Goal: Task Accomplishment & Management: Use online tool/utility

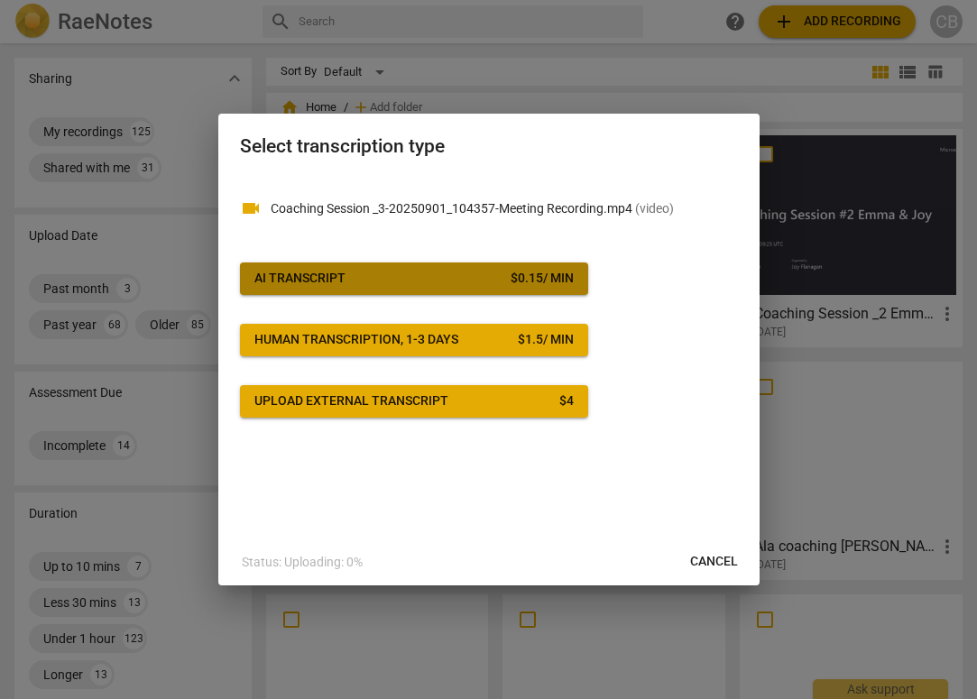
click at [429, 276] on span "AI Transcript $ 0.15 / min" at bounding box center [413, 279] width 319 height 18
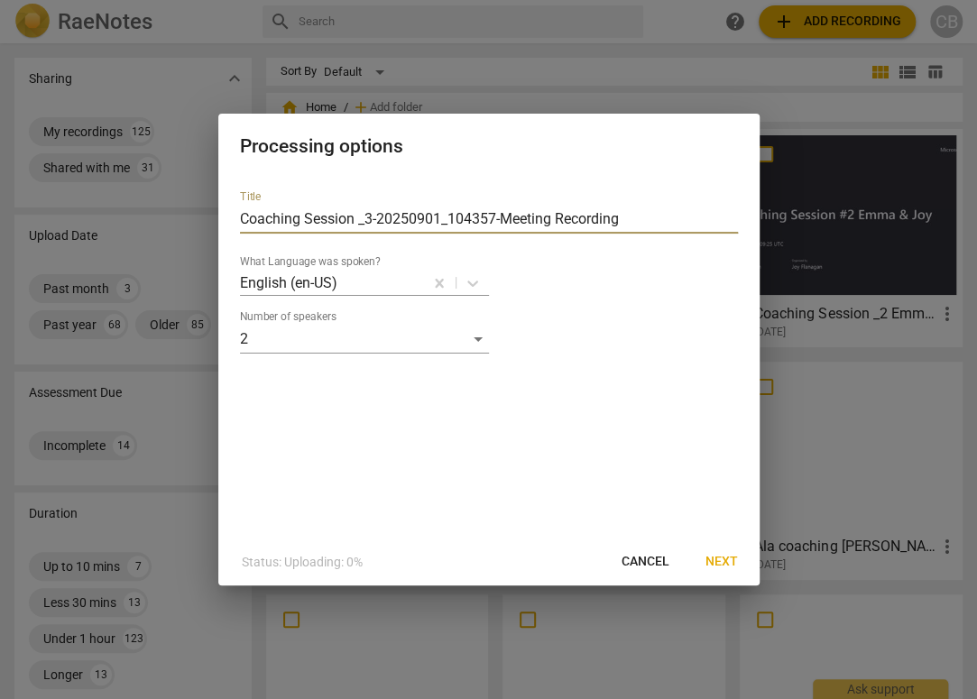
click at [240, 216] on input "Coaching Session _3-20250901_104357-Meeting Recording" at bounding box center [489, 219] width 498 height 29
drag, startPoint x: 454, startPoint y: 220, endPoint x: 777, endPoint y: 198, distance: 324.6
click at [777, 198] on div "Processing options Title [PERSON_NAME] and [PERSON_NAME] for [DATE] Coaching Se…" at bounding box center [488, 349] width 977 height 699
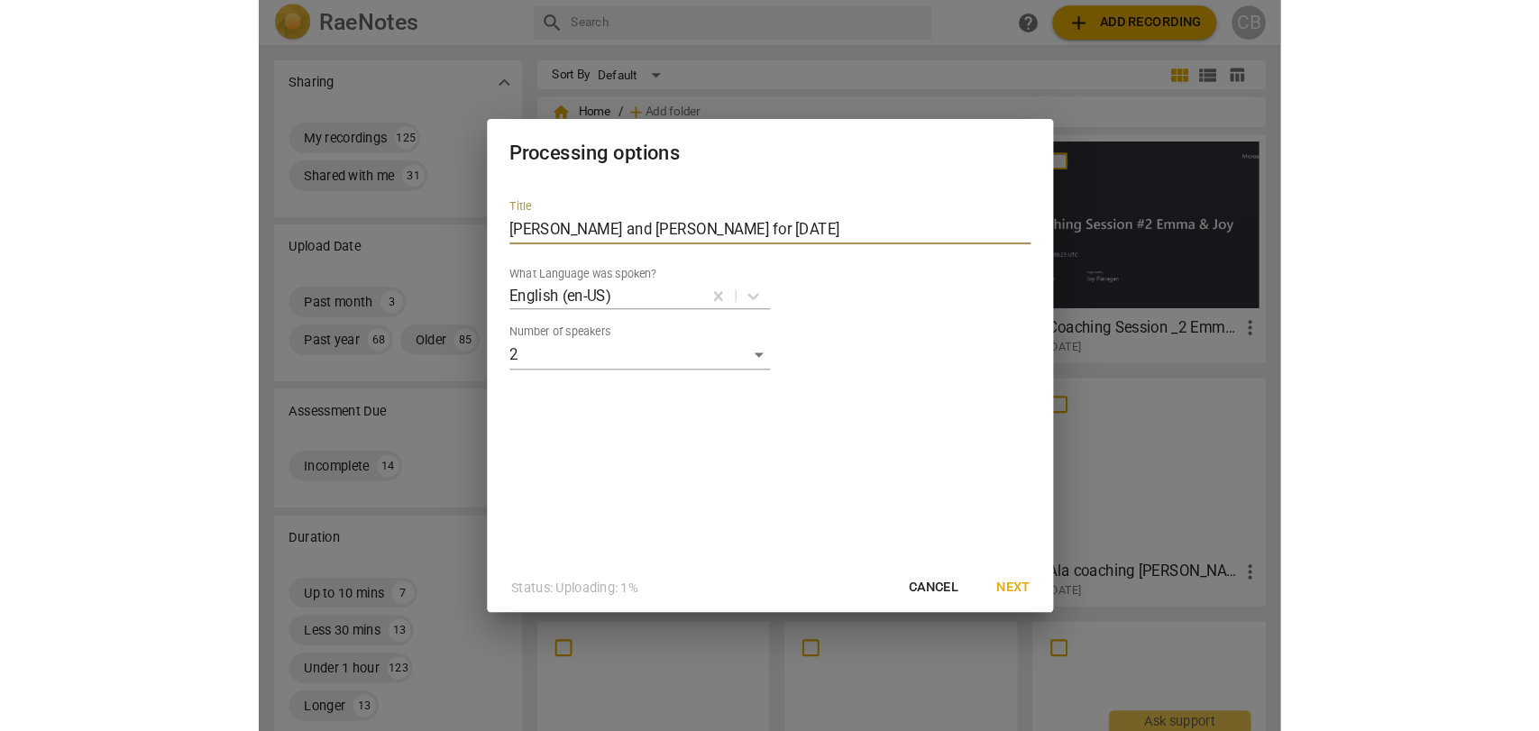
scroll to position [0, 0]
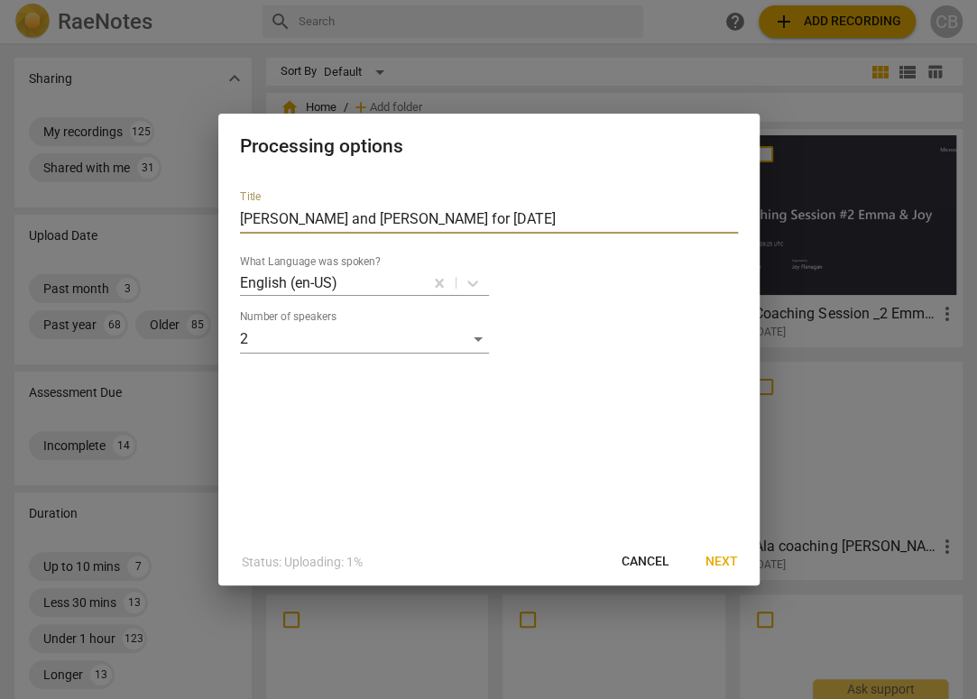
click at [310, 221] on input "[PERSON_NAME] and [PERSON_NAME] for [DATE]" at bounding box center [489, 219] width 498 height 29
type input "[PERSON_NAME] coaching Joy for [DATE]"
click at [715, 558] on span "Next" at bounding box center [721, 562] width 32 height 18
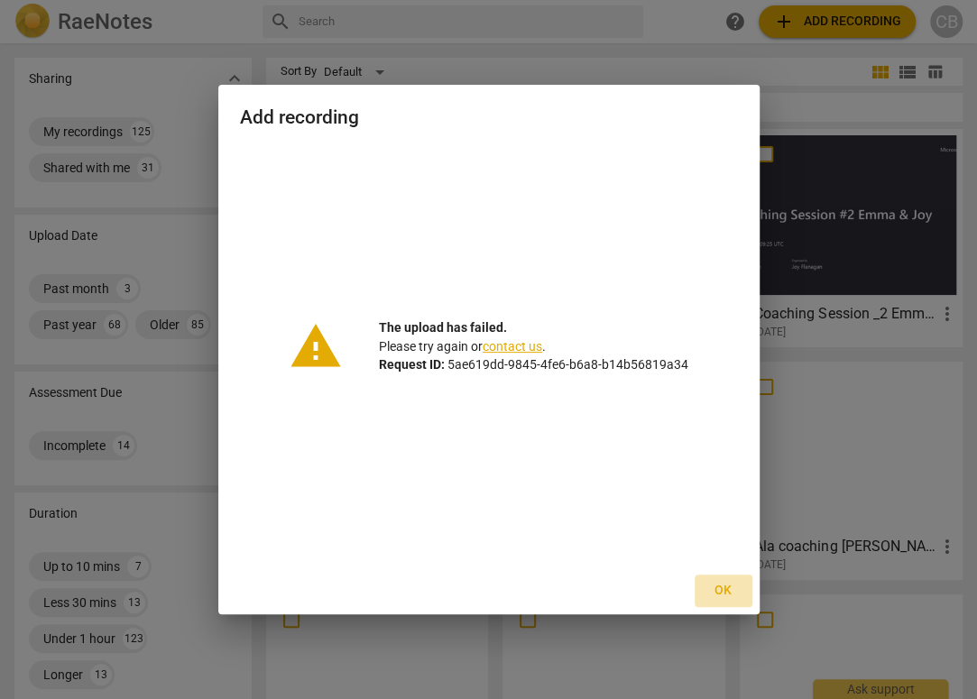
click at [721, 587] on span "Ok" at bounding box center [723, 591] width 29 height 18
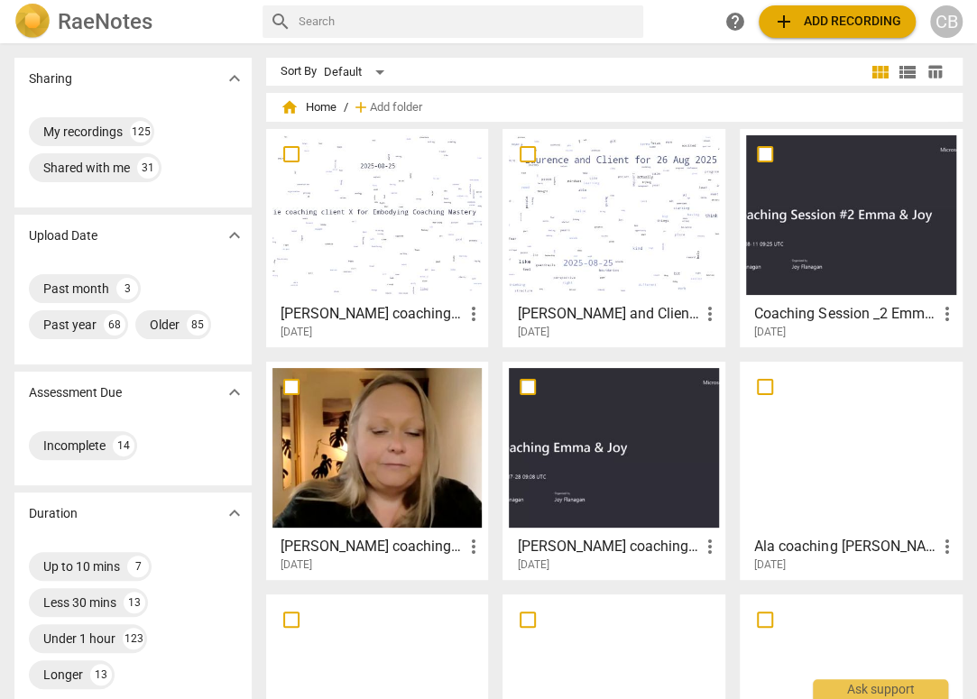
click at [801, 24] on span "add Add recording" at bounding box center [837, 22] width 128 height 22
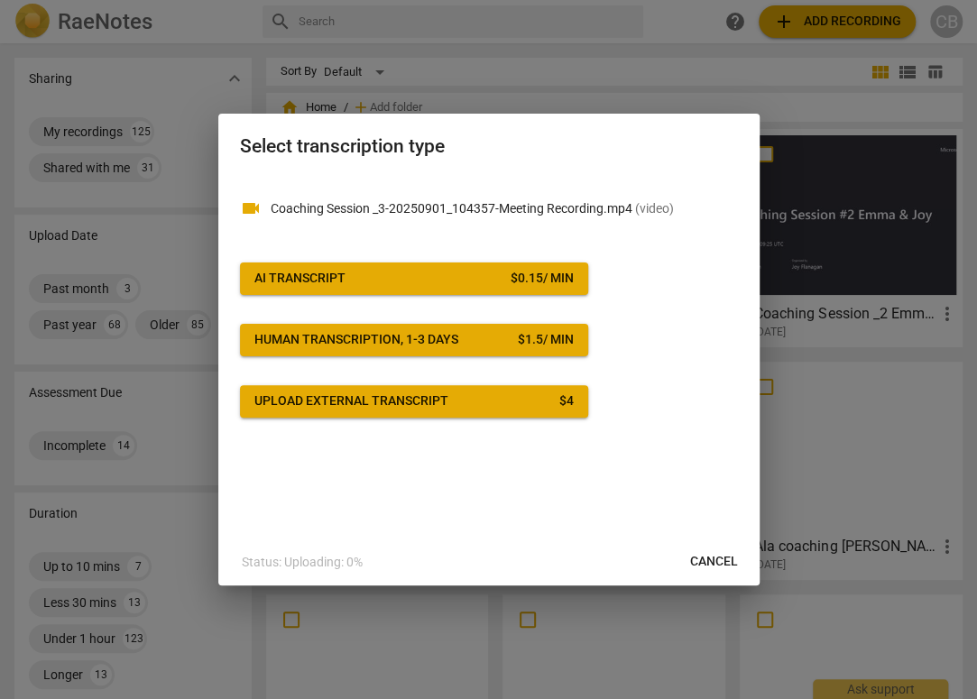
click at [383, 272] on span "AI Transcript $ 0.15 / min" at bounding box center [413, 279] width 319 height 18
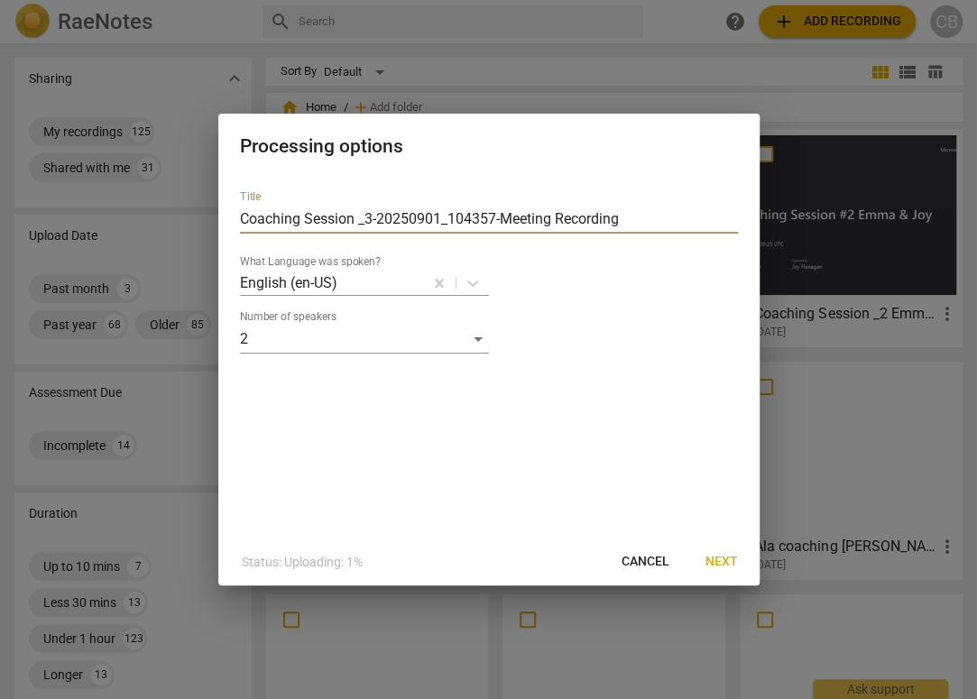
drag, startPoint x: 242, startPoint y: 217, endPoint x: 733, endPoint y: 184, distance: 492.6
click at [733, 184] on div "Title Coaching Session _3-20250901_104357-Meeting Recording What Language was s…" at bounding box center [489, 265] width 498 height 178
type input "[PERSON_NAME] coaching Joy for [DATE]"
click at [725, 560] on span "Next" at bounding box center [721, 562] width 32 height 18
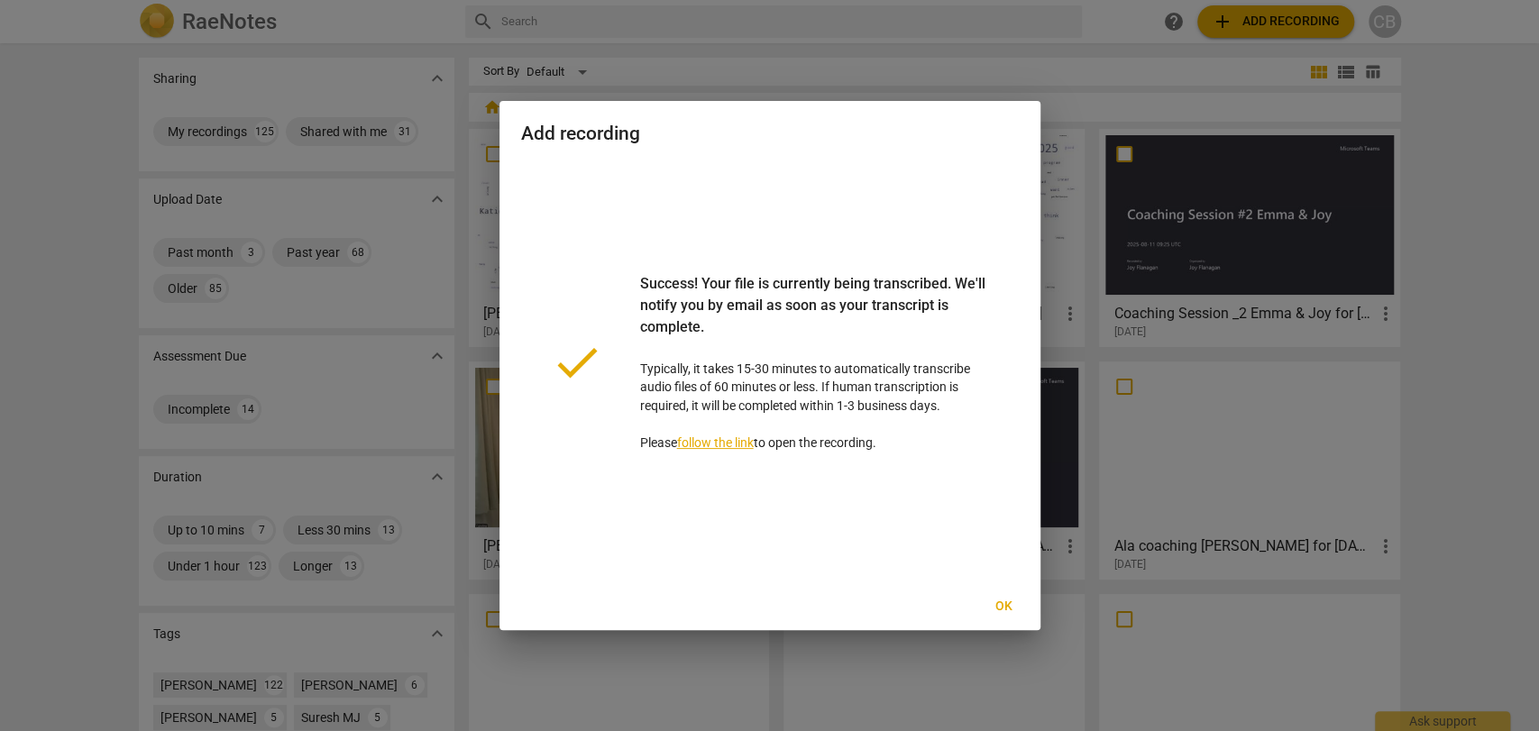
click at [976, 608] on span "Ok" at bounding box center [1004, 607] width 29 height 18
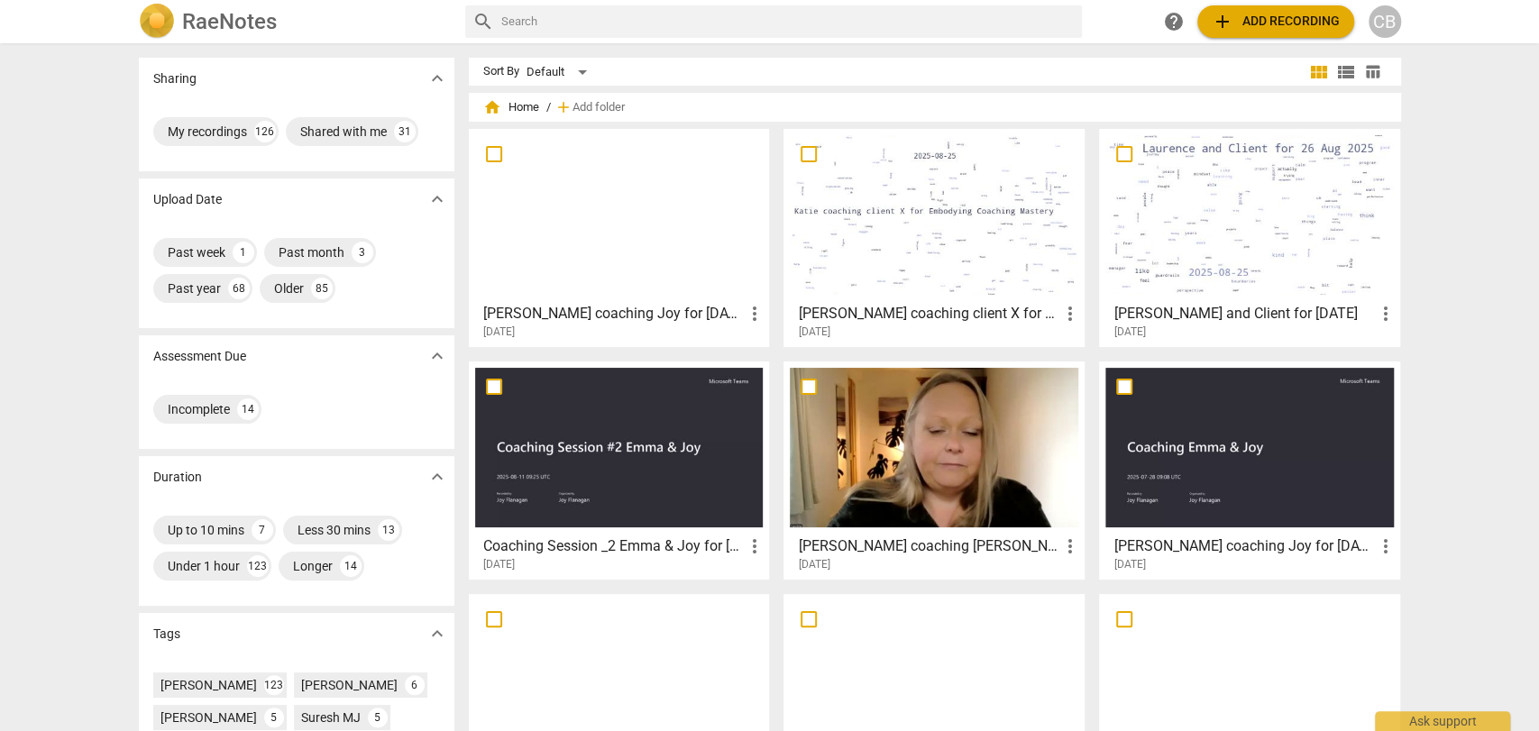
click at [602, 225] on div at bounding box center [619, 215] width 289 height 160
click at [602, 0] on html "[PERSON_NAME] search help add Add recording CB Sharing expand_more My recording…" at bounding box center [769, 0] width 1539 height 0
